Goal: Download file/media

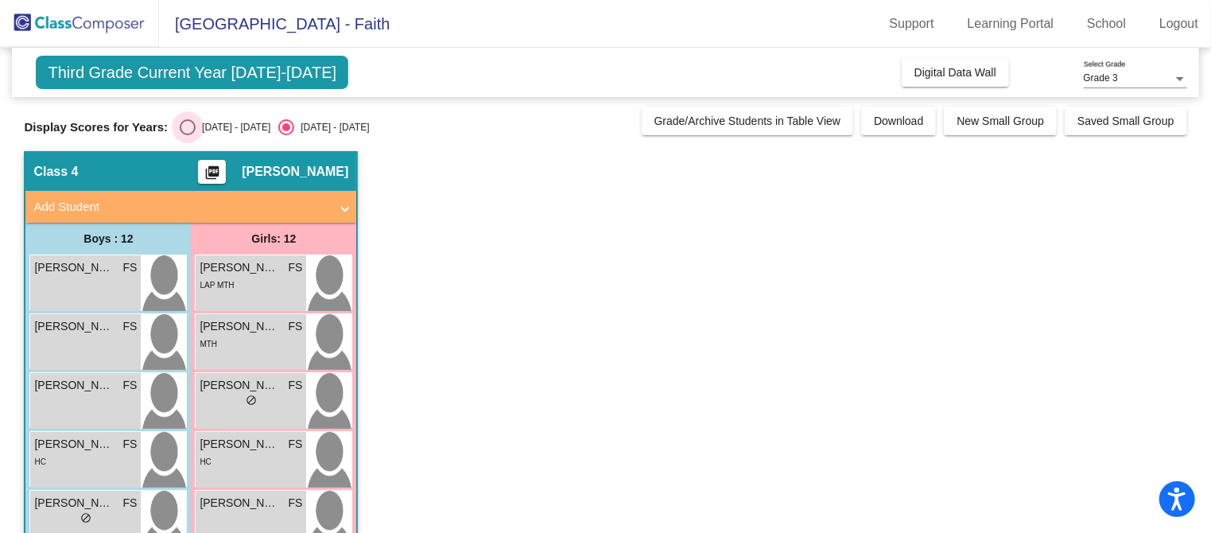
click at [180, 129] on div "Select an option" at bounding box center [188, 127] width 16 height 16
click at [187, 135] on input "2024 - 2025" at bounding box center [187, 135] width 1 height 1
radio input "true"
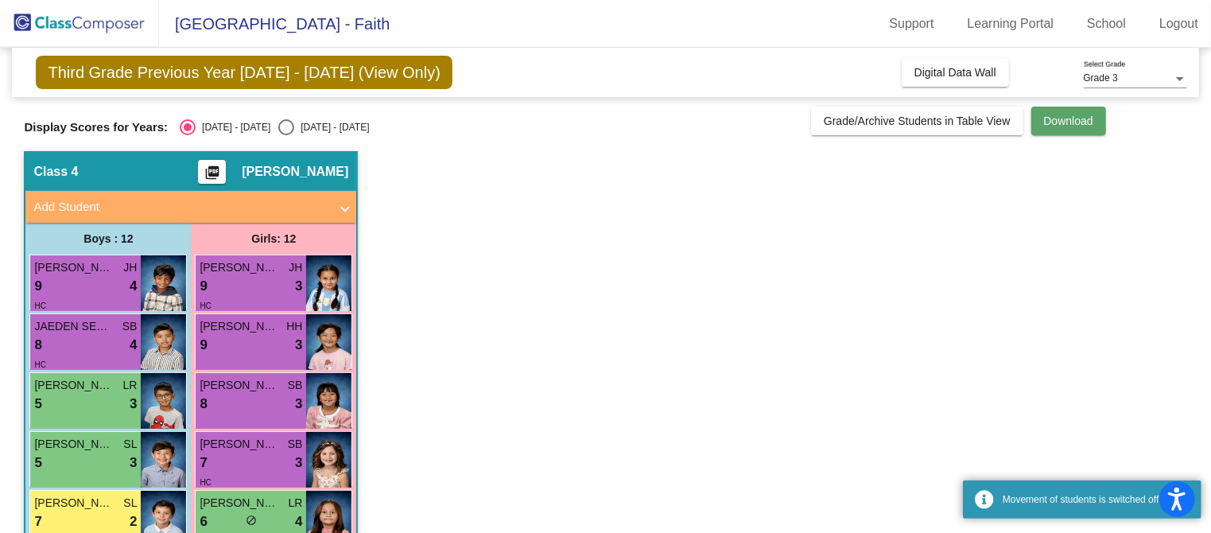
click at [1072, 118] on span "Download" at bounding box center [1068, 120] width 49 height 13
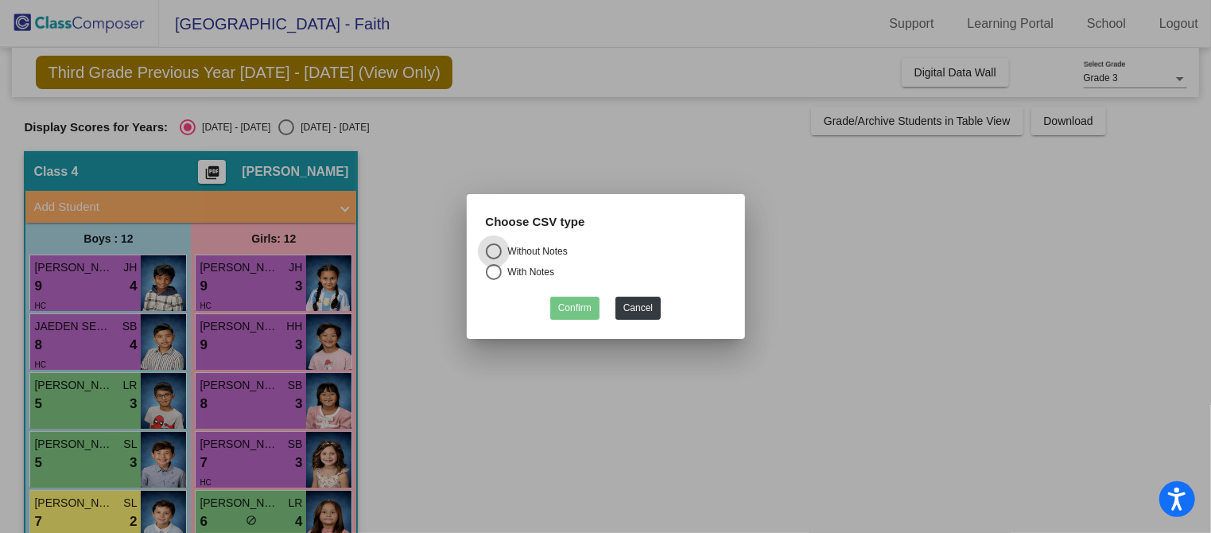
click at [529, 268] on div "With Notes" at bounding box center [528, 272] width 53 height 14
click at [494, 280] on input "With Notes" at bounding box center [493, 280] width 1 height 1
radio input "true"
click at [582, 304] on button "Confirm" at bounding box center [574, 307] width 49 height 23
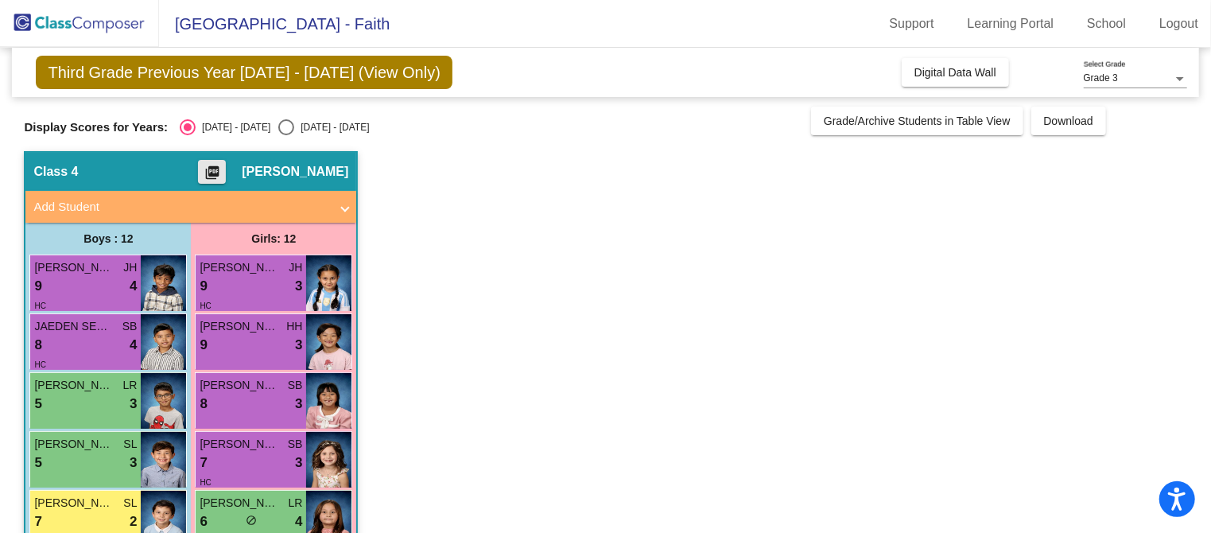
click at [222, 171] on mat-icon "picture_as_pdf" at bounding box center [212, 176] width 19 height 22
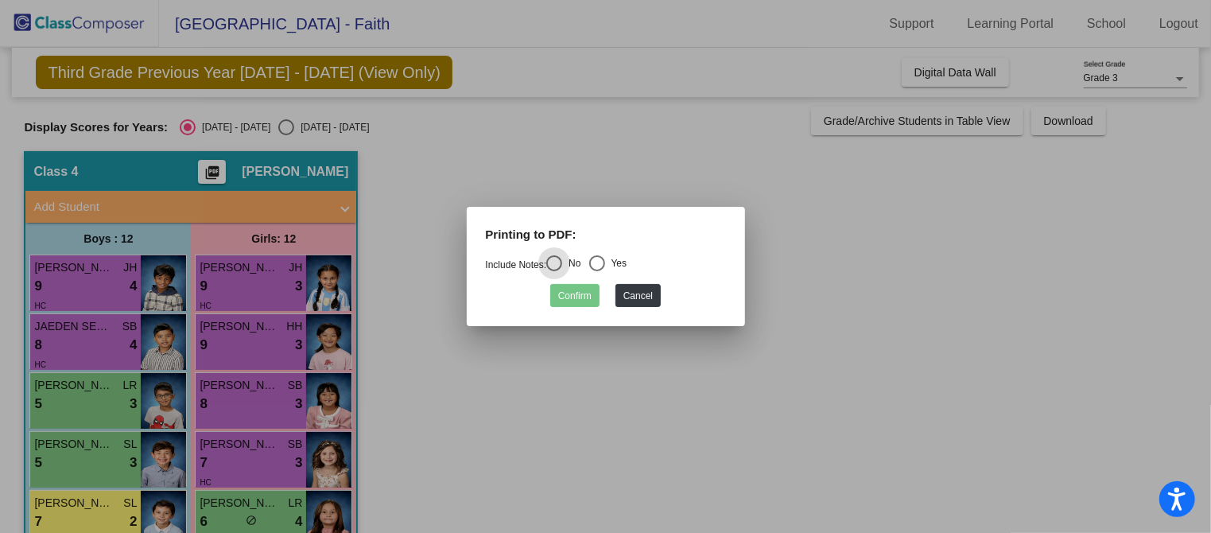
click at [604, 262] on div "Select an option" at bounding box center [597, 263] width 16 height 16
click at [597, 271] on input "Yes" at bounding box center [596, 271] width 1 height 1
radio input "true"
click at [589, 303] on button "Confirm" at bounding box center [574, 295] width 49 height 23
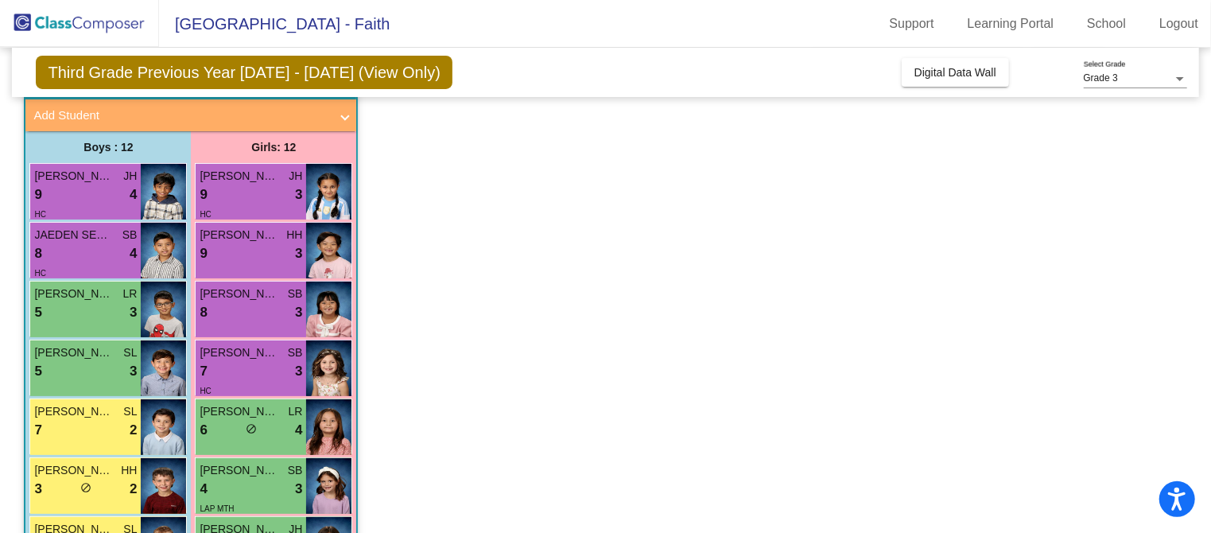
scroll to position [102, 0]
